Goal: Information Seeking & Learning: Find specific fact

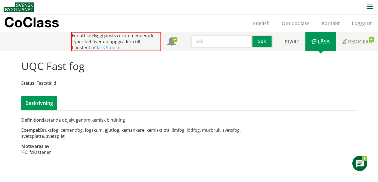
scroll to position [0, 0]
click at [204, 41] on input "text" at bounding box center [222, 40] width 62 height 13
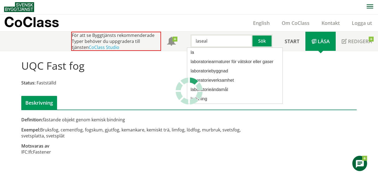
type input "laseal"
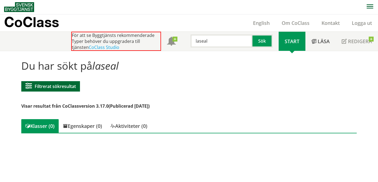
click at [51, 86] on button "Filtrerat sökresultat" at bounding box center [50, 86] width 59 height 10
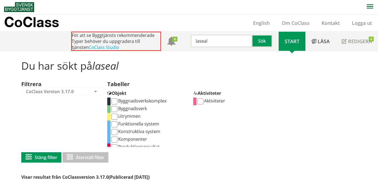
scroll to position [12, 0]
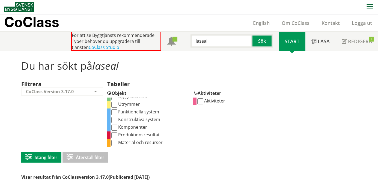
click at [112, 135] on input "Produktionsresultat" at bounding box center [114, 135] width 6 height 6
checkbox input "true"
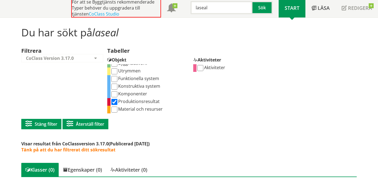
scroll to position [38, 0]
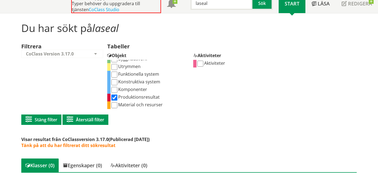
click at [114, 97] on input "Produktionsresultat" at bounding box center [114, 97] width 6 height 6
checkbox input "false"
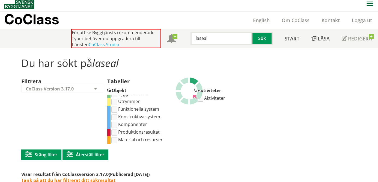
scroll to position [0, 0]
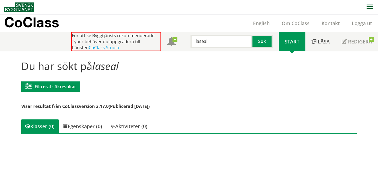
drag, startPoint x: 206, startPoint y: 40, endPoint x: 192, endPoint y: 40, distance: 14.0
click at [192, 40] on input "laseal" at bounding box center [222, 41] width 62 height 13
click at [268, 42] on button "Sök" at bounding box center [263, 41] width 20 height 13
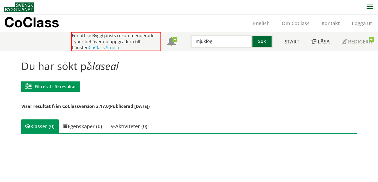
scroll to position [0, 0]
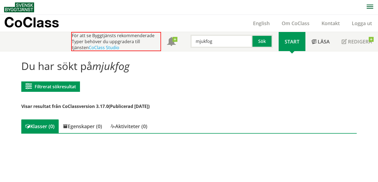
drag, startPoint x: 212, startPoint y: 43, endPoint x: 56, endPoint y: 40, distance: 156.0
click at [191, 40] on input "mjukfog" at bounding box center [222, 41] width 62 height 13
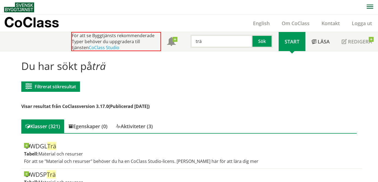
drag, startPoint x: 200, startPoint y: 43, endPoint x: 188, endPoint y: 43, distance: 12.0
click at [191, 43] on input "trä" at bounding box center [222, 41] width 62 height 13
type input "Fogningsmaterial"
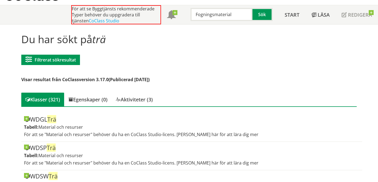
scroll to position [31, 0]
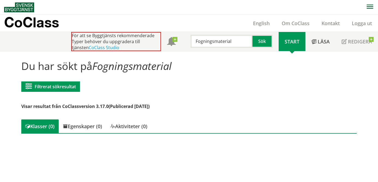
click at [93, 105] on span "Visar resultat från CoClassversion 3.17.0" at bounding box center [64, 106] width 87 height 6
click at [326, 40] on span "Läsa" at bounding box center [324, 41] width 12 height 7
